Goal: Ask a question

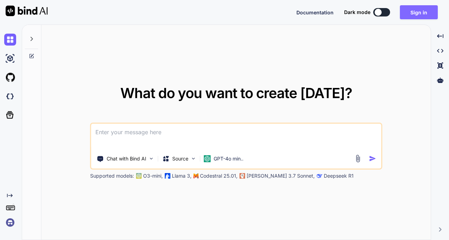
click at [419, 13] on button "Sign in" at bounding box center [419, 12] width 38 height 14
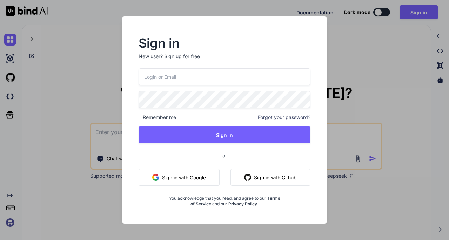
type input "[EMAIL_ADDRESS][DOMAIN_NAME]"
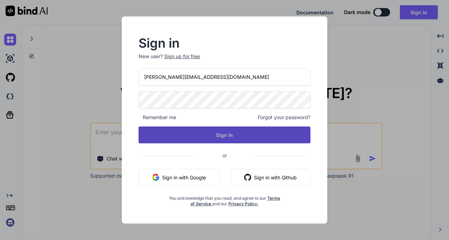
click at [216, 132] on button "Sign In" at bounding box center [225, 135] width 172 height 17
click at [239, 133] on button "Sign In" at bounding box center [225, 135] width 172 height 17
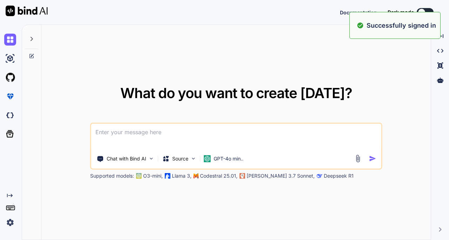
type textarea "x"
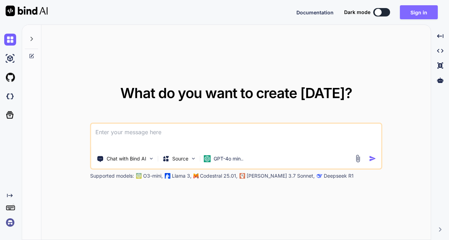
click at [415, 12] on button "Sign in" at bounding box center [419, 12] width 38 height 14
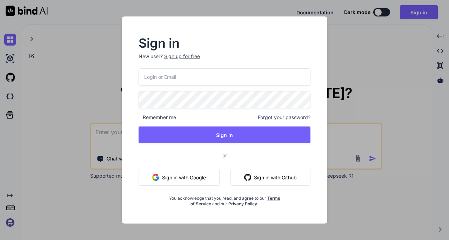
type input "[EMAIL_ADDRESS][DOMAIN_NAME]"
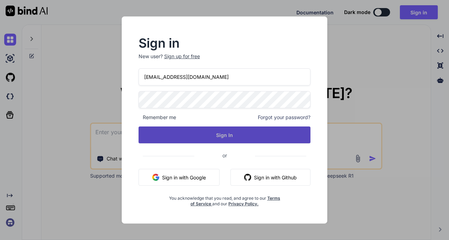
click at [231, 136] on button "Sign In" at bounding box center [225, 135] width 172 height 17
click at [246, 131] on button "Sign In" at bounding box center [225, 135] width 172 height 17
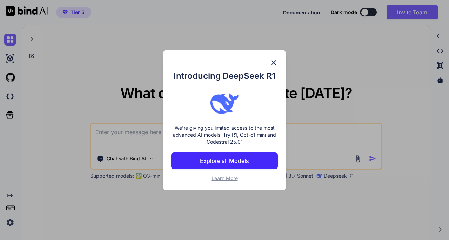
click at [274, 64] on img at bounding box center [273, 63] width 8 height 8
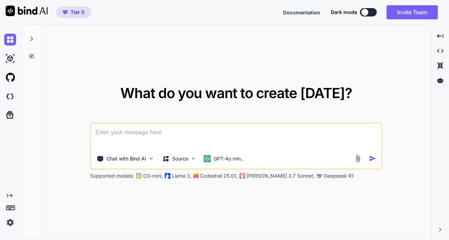
click at [11, 221] on img at bounding box center [10, 223] width 12 height 12
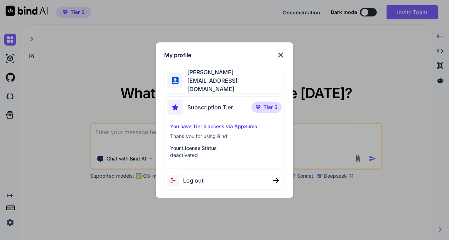
click at [245, 125] on p "You have Tier 5 access via AppSumo" at bounding box center [224, 126] width 108 height 7
click at [196, 146] on p "Your License Status" at bounding box center [224, 148] width 108 height 7
click at [188, 155] on p "deactivated" at bounding box center [224, 155] width 108 height 7
click at [263, 102] on p "Tier 5" at bounding box center [267, 107] width 30 height 11
click at [217, 87] on span "[EMAIL_ADDRESS][DOMAIN_NAME]" at bounding box center [233, 84] width 101 height 17
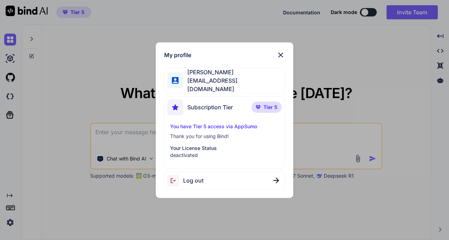
click at [275, 56] on div "My profile" at bounding box center [224, 55] width 120 height 8
click at [281, 58] on img at bounding box center [280, 55] width 8 height 8
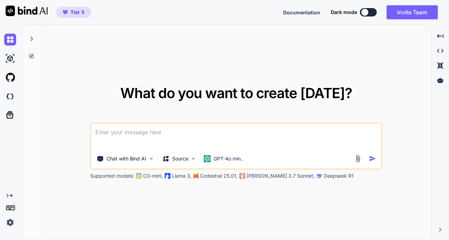
click at [221, 133] on textarea at bounding box center [236, 137] width 290 height 26
click at [166, 134] on textarea at bounding box center [236, 137] width 290 height 26
click at [216, 157] on p "GPT-4o min.." at bounding box center [229, 158] width 30 height 7
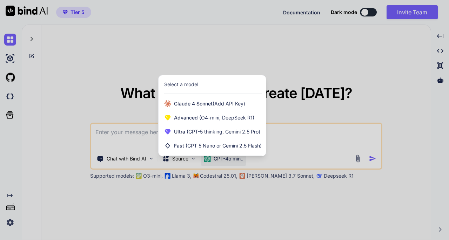
click at [294, 144] on div at bounding box center [224, 120] width 449 height 240
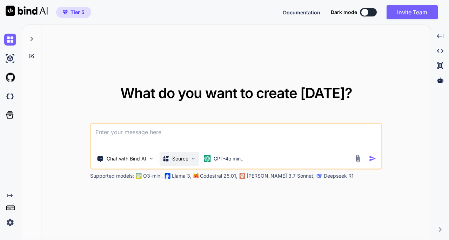
click at [185, 159] on p "Source" at bounding box center [180, 158] width 16 height 7
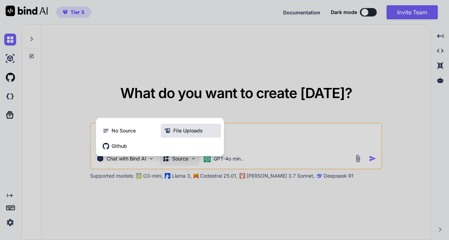
click at [180, 134] on span "File Uploads" at bounding box center [187, 130] width 29 height 7
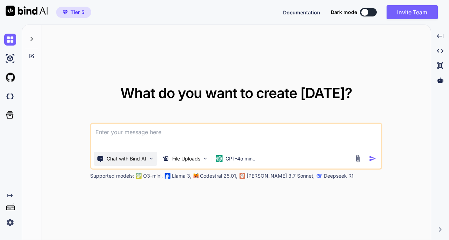
click at [126, 163] on div "Chat with Bind AI" at bounding box center [125, 159] width 63 height 14
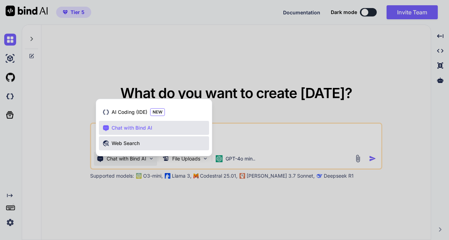
click at [138, 145] on span "Web Search" at bounding box center [126, 143] width 28 height 7
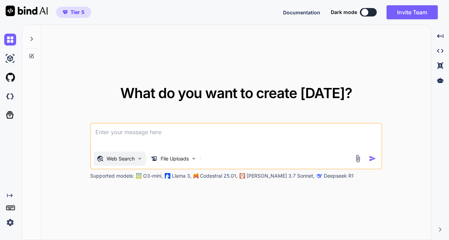
click at [132, 160] on p "Web Search" at bounding box center [121, 158] width 28 height 7
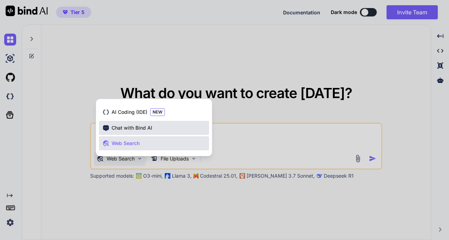
click at [145, 132] on div "Chat with Bind AI" at bounding box center [154, 128] width 110 height 14
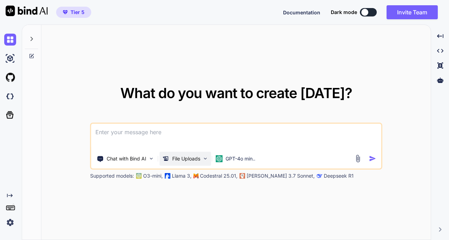
click at [193, 159] on p "File Uploads" at bounding box center [186, 158] width 28 height 7
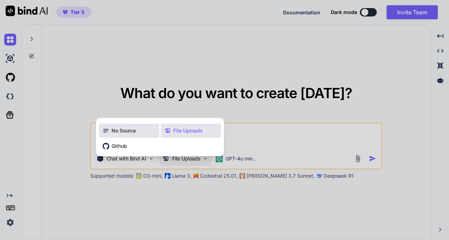
click at [117, 134] on span "No Source" at bounding box center [124, 130] width 24 height 7
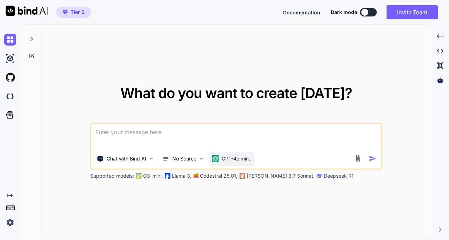
click at [229, 159] on p "GPT-4o min.." at bounding box center [237, 158] width 30 height 7
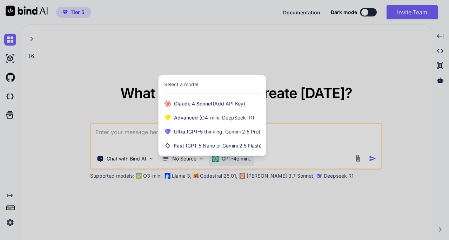
click at [205, 86] on div "Select a model" at bounding box center [213, 84] width 98 height 7
drag, startPoint x: 109, startPoint y: 134, endPoint x: 118, endPoint y: 146, distance: 14.5
click at [109, 135] on div at bounding box center [224, 120] width 449 height 240
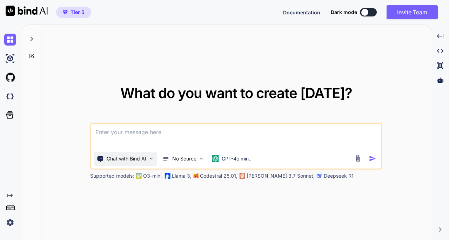
click at [126, 155] on p "Chat with Bind AI" at bounding box center [127, 158] width 40 height 7
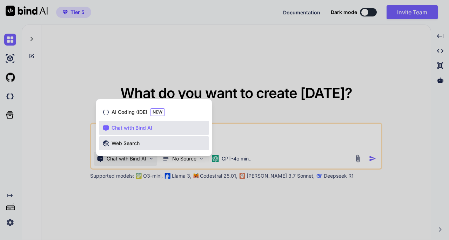
click at [133, 145] on span "Web Search" at bounding box center [126, 143] width 28 height 7
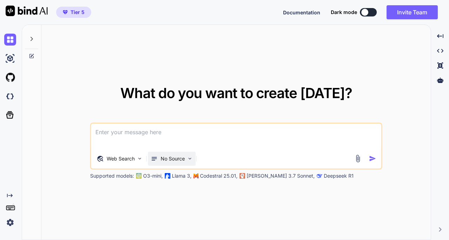
click at [179, 160] on p "No Source" at bounding box center [173, 158] width 24 height 7
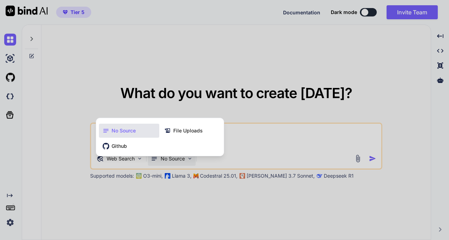
click at [270, 141] on div at bounding box center [224, 120] width 449 height 240
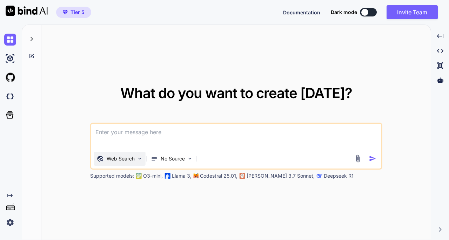
click at [103, 159] on div "Web Search" at bounding box center [116, 158] width 38 height 7
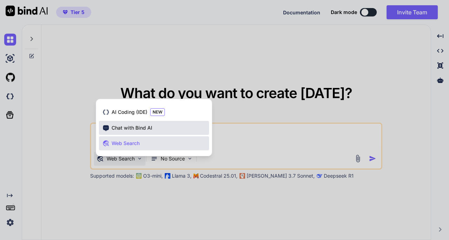
click at [141, 129] on span "Chat with Bind AI" at bounding box center [132, 128] width 41 height 7
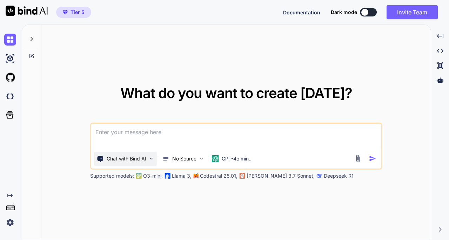
click at [137, 159] on p "Chat with Bind AI" at bounding box center [127, 158] width 40 height 7
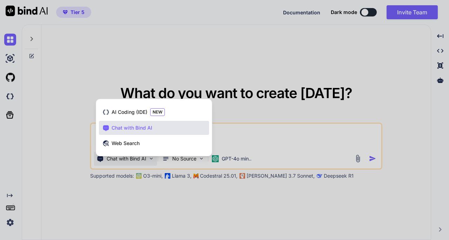
click at [245, 142] on div at bounding box center [224, 120] width 449 height 240
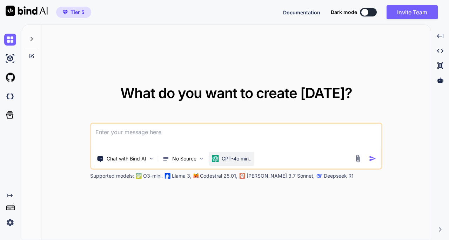
click at [222, 159] on p "GPT-4o min.." at bounding box center [237, 158] width 30 height 7
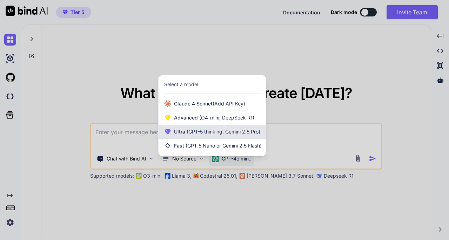
click at [235, 136] on div "Ultra (GPT-5 thinking, Gemini 2.5 Pro)" at bounding box center [212, 132] width 107 height 14
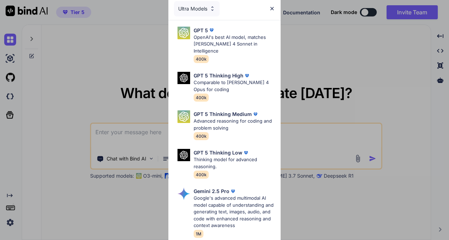
click at [195, 5] on div "Ultra Models" at bounding box center [197, 8] width 46 height 15
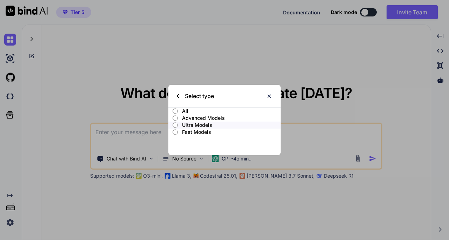
click at [208, 117] on p "Advanced Models" at bounding box center [231, 118] width 99 height 7
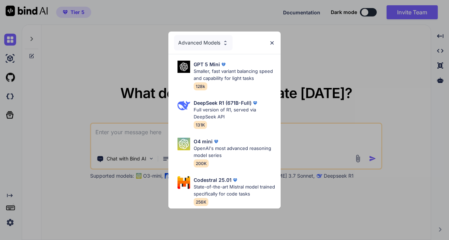
click at [206, 35] on div "Advanced Models" at bounding box center [203, 42] width 59 height 15
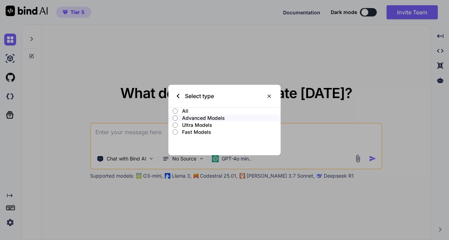
click at [183, 109] on p "All" at bounding box center [231, 111] width 99 height 7
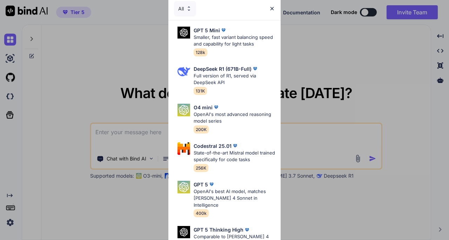
click at [182, 10] on div "All" at bounding box center [185, 8] width 22 height 15
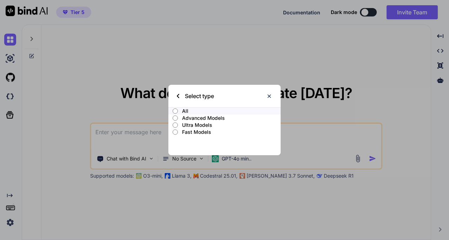
click at [207, 119] on p "Advanced Models" at bounding box center [231, 118] width 99 height 7
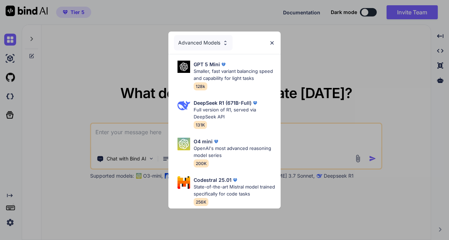
click at [188, 43] on div "Advanced Models" at bounding box center [203, 42] width 59 height 15
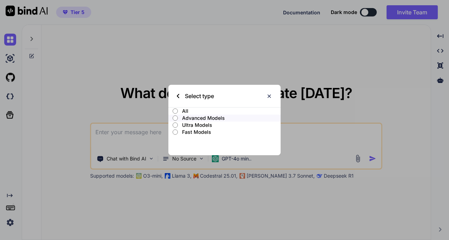
click at [198, 126] on p "Ultra Models" at bounding box center [231, 125] width 99 height 7
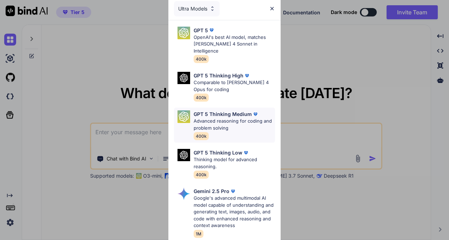
click at [219, 123] on p "Advanced reasoning for coding and problem solving" at bounding box center [234, 125] width 81 height 14
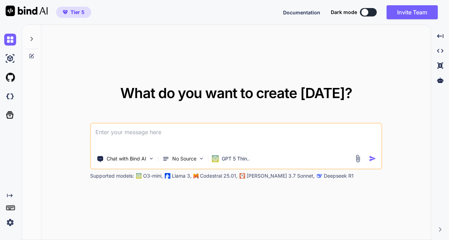
click at [150, 140] on textarea at bounding box center [236, 137] width 290 height 26
click at [124, 165] on div "Chat with Bind AI" at bounding box center [125, 159] width 63 height 14
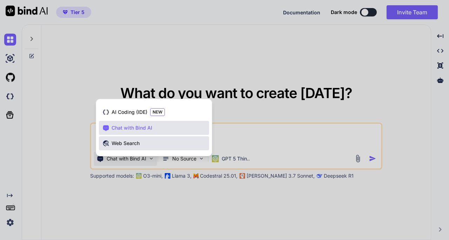
click at [136, 146] on span "Web Search" at bounding box center [126, 143] width 28 height 7
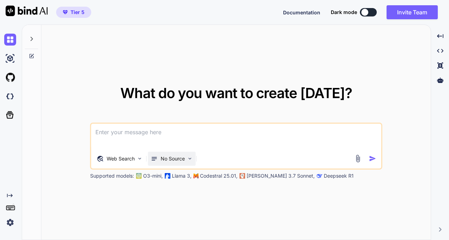
click at [169, 155] on div "No Source" at bounding box center [172, 159] width 48 height 14
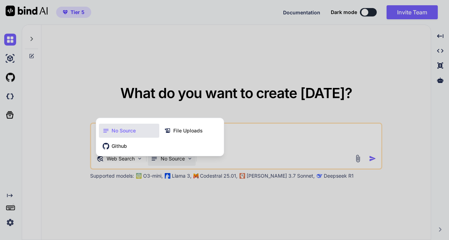
click at [283, 134] on div at bounding box center [224, 120] width 449 height 240
type textarea "x"
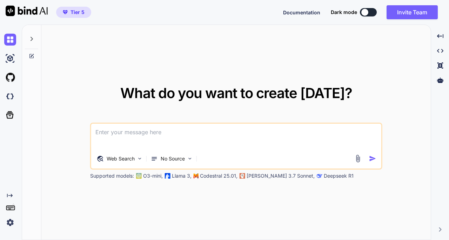
click at [129, 137] on textarea at bounding box center [236, 137] width 290 height 26
type textarea "h"
type textarea "x"
type textarea "ho"
type textarea "x"
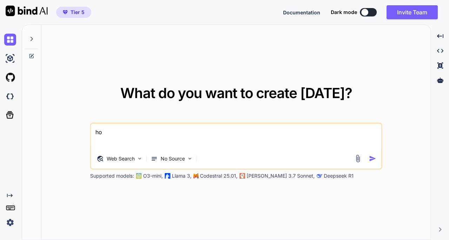
type textarea "ho"
type textarea "x"
type textarea "ho"
type textarea "x"
type textarea "how"
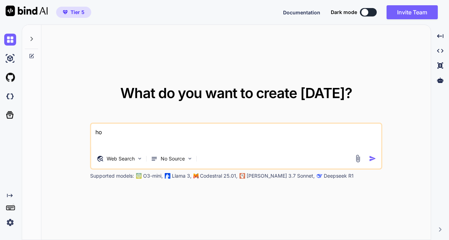
type textarea "x"
type textarea "how"
type textarea "x"
type textarea "how t"
type textarea "x"
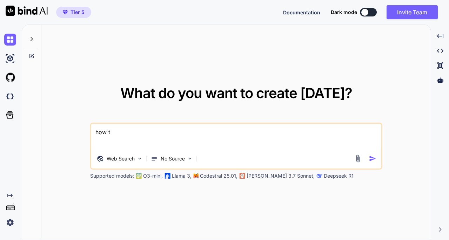
type textarea "how to"
type textarea "x"
type textarea "how to"
type textarea "x"
type textarea "how to c"
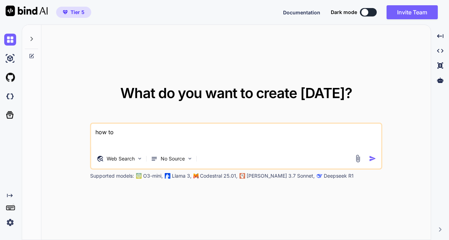
type textarea "x"
type textarea "how to"
type textarea "x"
type textarea "how to"
type textarea "x"
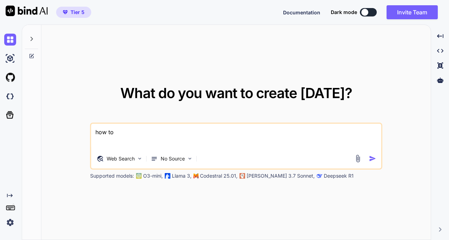
type textarea "how t"
type textarea "x"
type textarea "how"
type textarea "x"
type textarea "how"
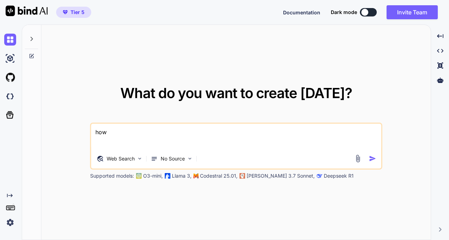
type textarea "x"
type textarea "ho"
type textarea "x"
type textarea "h"
type textarea "x"
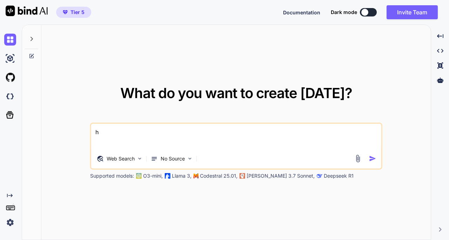
type textarea "x"
click at [141, 139] on textarea at bounding box center [236, 137] width 290 height 26
paste textarea "收集並分析過去一週美股與港股的主要新聞，包括財報、公佈事項、政策消息、機構調升或降評，並對每則新聞進行情緒分析（正面／負面／中性）。統計近7天新聞熱度及情緒分…"
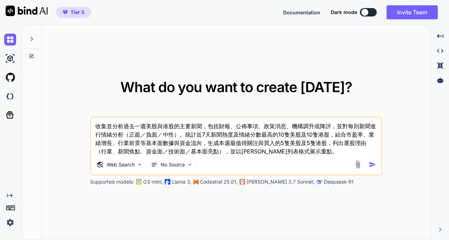
type textarea "收集並分析過去一週美股與港股的主要新聞，包括財報、公佈事項、政策消息、機構調升或降評，並對每則新聞進行情緒分析（正面／負面／中性）。統計近7天新聞熱度及情緒分…"
click at [374, 166] on img "button" at bounding box center [372, 164] width 7 height 7
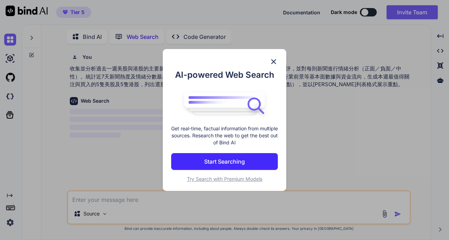
click at [250, 159] on button "Start Searching" at bounding box center [224, 161] width 107 height 17
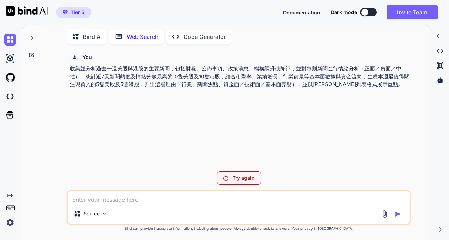
click at [242, 177] on p "Try again" at bounding box center [244, 178] width 22 height 7
click at [231, 176] on div "Try again" at bounding box center [239, 178] width 44 height 13
click at [97, 215] on p "Source" at bounding box center [91, 213] width 16 height 7
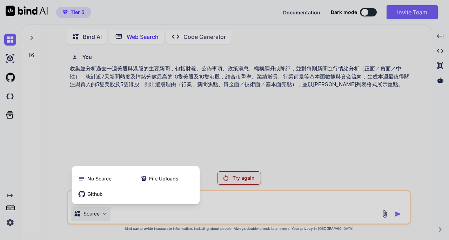
click at [198, 141] on div at bounding box center [224, 120] width 449 height 240
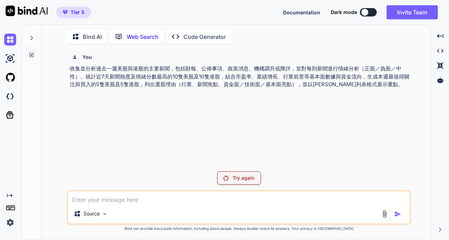
click at [132, 34] on p "Web Search" at bounding box center [143, 37] width 32 height 8
click at [86, 34] on p "Bind AI" at bounding box center [92, 37] width 19 height 8
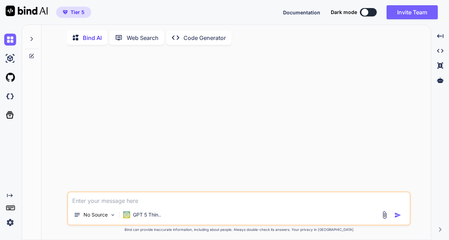
click at [125, 201] on textarea at bounding box center [239, 199] width 342 height 13
click at [137, 220] on div "GPT 5 Thin.." at bounding box center [141, 215] width 43 height 14
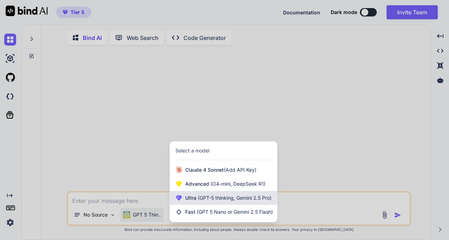
click at [233, 201] on span "(GPT-5 thinking, Gemini 2.5 Pro)" at bounding box center [233, 198] width 75 height 6
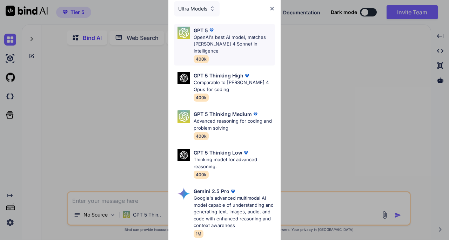
click at [241, 43] on p "OpenAI's best AI model, matches [PERSON_NAME] 4 Sonnet in Intelligence" at bounding box center [234, 44] width 81 height 21
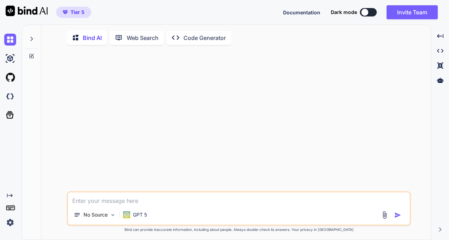
drag, startPoint x: 134, startPoint y: 201, endPoint x: 126, endPoint y: 205, distance: 9.0
click at [134, 201] on textarea at bounding box center [239, 199] width 342 height 13
click at [94, 216] on p "No Source" at bounding box center [95, 215] width 24 height 7
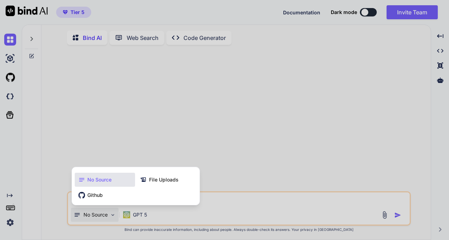
click at [219, 163] on div at bounding box center [224, 120] width 449 height 240
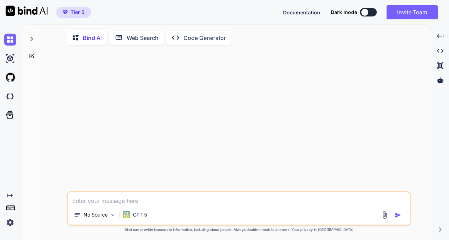
click at [170, 204] on textarea at bounding box center [239, 199] width 342 height 13
paste textarea "收集並分析過去一週美股與港股的主要新聞，包括財報、公佈事項、政策消息、機構調升或降評，並對每則新聞進行情緒分析（正面／負面／中性）。統計近7天新聞熱度及情緒分…"
type textarea "收集並分析過去一週美股與港股的主要新聞，包括財報、公佈事項、政策消息、機構調升或降評，並對每則新聞進行情緒分析（正面／負面／中性）。統計近7天新聞熱度及情緒分…"
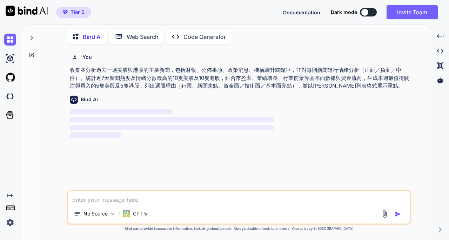
scroll to position [2, 0]
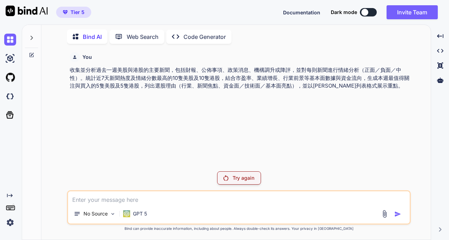
click at [251, 183] on div "Try again" at bounding box center [239, 178] width 44 height 13
click at [8, 221] on img at bounding box center [10, 223] width 12 height 12
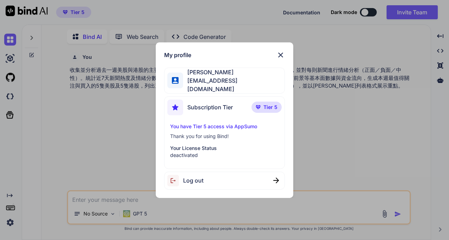
click at [279, 58] on img at bounding box center [280, 55] width 8 height 8
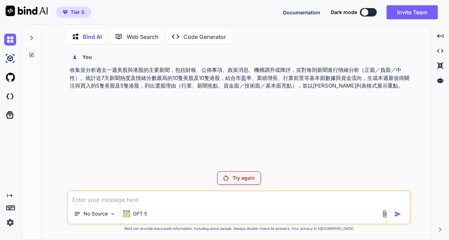
drag, startPoint x: 11, startPoint y: 37, endPoint x: 22, endPoint y: 45, distance: 13.3
click at [11, 37] on img at bounding box center [10, 40] width 12 height 12
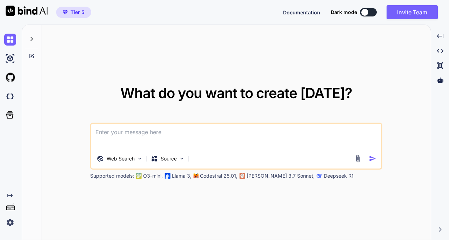
click at [30, 36] on icon at bounding box center [32, 39] width 6 height 6
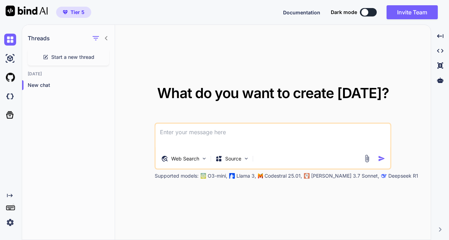
click at [232, 139] on textarea at bounding box center [273, 137] width 235 height 26
paste textarea "收集並分析過去一週美股與港股的主要新聞，包括財報、公佈事項、政策消息、機構調升或降評，並對每則新聞進行情緒分析（正面／負面／中性）。統計近7天新聞熱度及情緒分…"
type textarea "收集並分析過去一週美股與港股的主要新聞，包括財報、公佈事項、政策消息、機構調升或降評，並對每則新聞進行情緒分析（正面／負面／中性）。統計近7天新聞熱度及情緒分…"
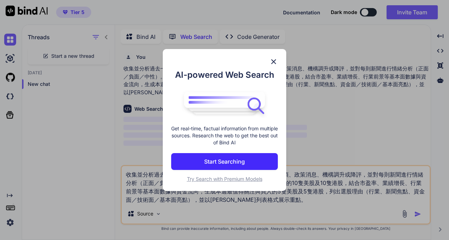
click at [244, 162] on p "Start Searching" at bounding box center [224, 162] width 41 height 8
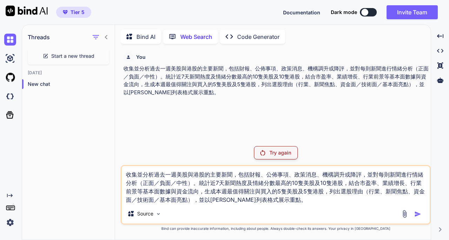
click at [279, 152] on p "Try again" at bounding box center [280, 152] width 22 height 7
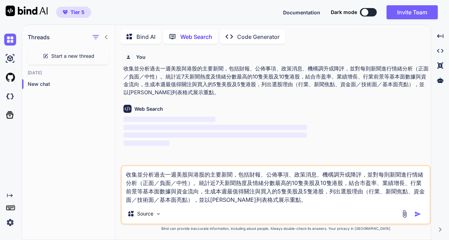
click at [10, 223] on img at bounding box center [10, 223] width 12 height 12
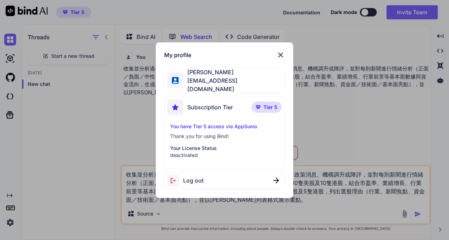
click at [279, 55] on img at bounding box center [280, 55] width 8 height 8
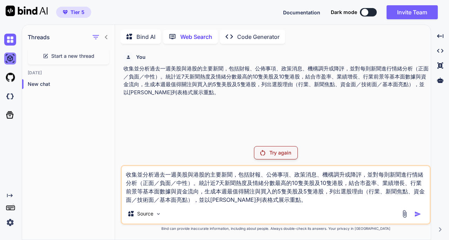
click at [14, 60] on img at bounding box center [10, 59] width 12 height 12
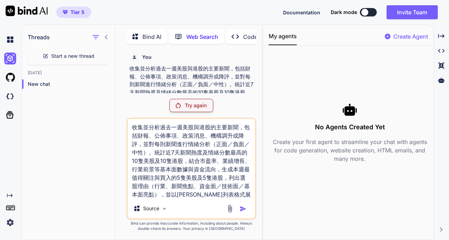
scroll to position [37, 0]
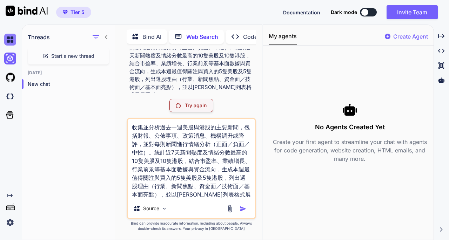
click at [8, 40] on img at bounding box center [10, 40] width 12 height 12
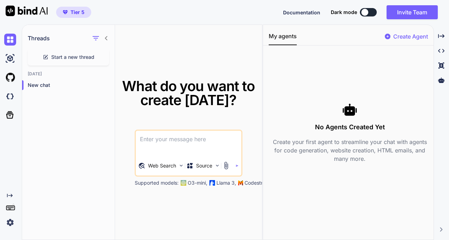
click at [182, 143] on textarea at bounding box center [189, 144] width 106 height 26
drag, startPoint x: 437, startPoint y: 36, endPoint x: 434, endPoint y: 38, distance: 4.0
click at [437, 36] on div "Created with Pixso." at bounding box center [441, 36] width 9 height 12
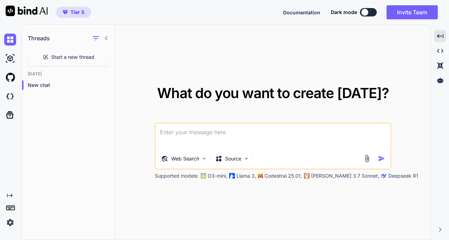
click at [230, 136] on textarea at bounding box center [273, 137] width 235 height 26
type textarea "[DATE] news"
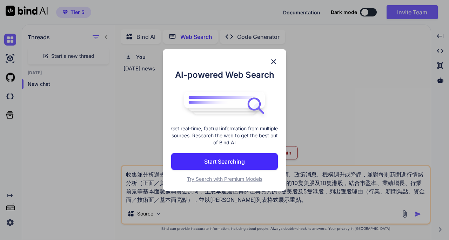
click at [275, 61] on img at bounding box center [273, 62] width 8 height 8
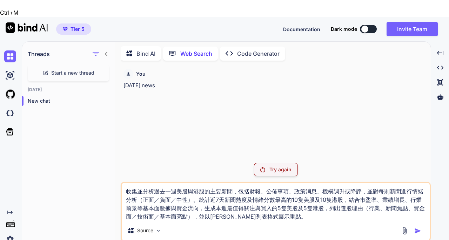
drag, startPoint x: 280, startPoint y: 196, endPoint x: 129, endPoint y: 169, distance: 153.1
click at [129, 183] on textarea "收集並分析過去一週美股與港股的主要新聞，包括財報、公佈事項、政策消息、機構調升或降評，並對每則新聞進行情緒分析（正面／負面／中性）。統計近7天新聞熱度及情緒分…" at bounding box center [276, 202] width 308 height 38
drag, startPoint x: 300, startPoint y: 202, endPoint x: 120, endPoint y: 175, distance: 182.3
click at [110, 175] on div "Threads Start a new thread [DATE] New chat Bind AI Web Search Created with Pixs…" at bounding box center [226, 149] width 409 height 216
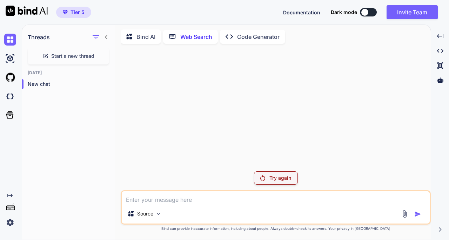
click at [270, 176] on p "Try again" at bounding box center [280, 178] width 22 height 7
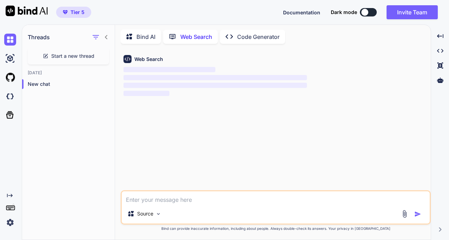
click at [189, 200] on textarea at bounding box center [276, 198] width 308 height 13
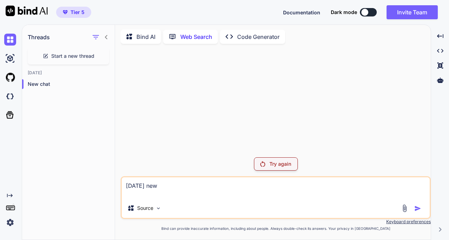
click at [190, 190] on textarea "[DATE] new" at bounding box center [276, 188] width 308 height 21
click at [187, 185] on textarea "[DATE] new" at bounding box center [276, 188] width 308 height 21
click at [186, 198] on textarea "[DATE] news" at bounding box center [276, 188] width 308 height 21
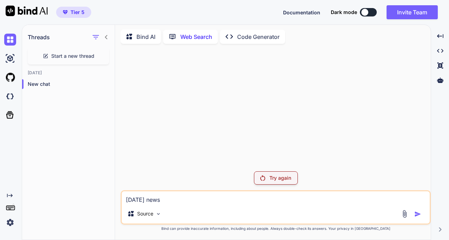
type textarea "[DATE] news"
click at [277, 180] on p "Try again" at bounding box center [280, 178] width 22 height 7
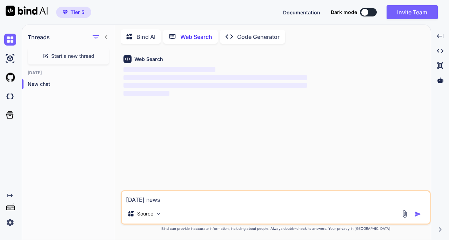
click at [8, 225] on img at bounding box center [10, 223] width 12 height 12
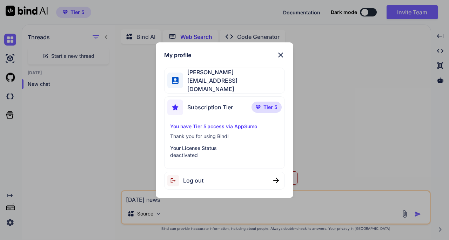
click at [281, 55] on img at bounding box center [280, 55] width 8 height 8
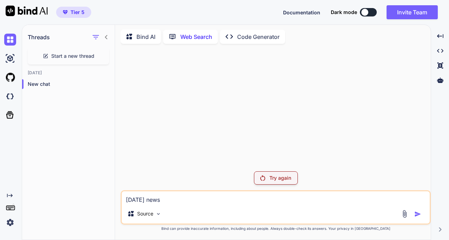
click at [11, 224] on img at bounding box center [10, 223] width 12 height 12
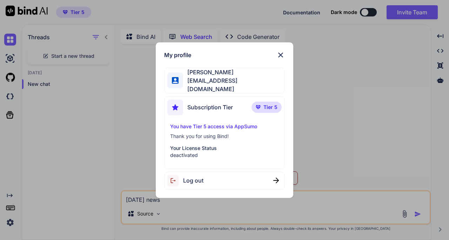
click at [281, 55] on img at bounding box center [280, 55] width 8 height 8
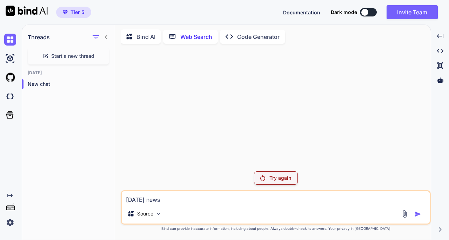
click at [79, 12] on span "Tier 5" at bounding box center [78, 12] width 14 height 7
click at [8, 223] on img at bounding box center [10, 223] width 12 height 12
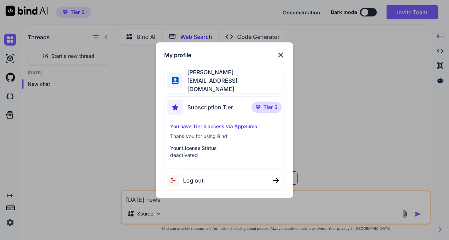
click at [282, 58] on img at bounding box center [280, 55] width 8 height 8
